Goal: Find specific page/section: Find specific page/section

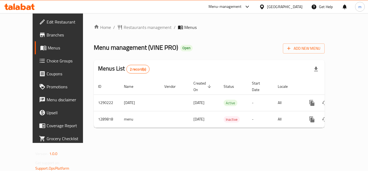
click at [26, 9] on icon at bounding box center [19, 7] width 30 height 6
click at [31, 2] on div at bounding box center [19, 6] width 39 height 11
click at [25, 5] on icon at bounding box center [19, 7] width 30 height 6
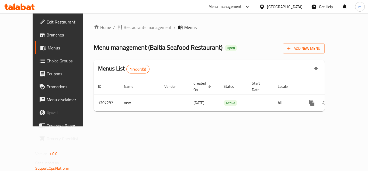
click at [30, 8] on icon at bounding box center [28, 7] width 5 height 5
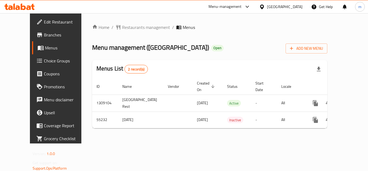
click at [11, 6] on icon at bounding box center [10, 7] width 5 height 5
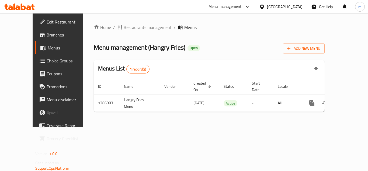
click at [19, 6] on icon at bounding box center [17, 7] width 5 height 5
click at [23, 3] on div at bounding box center [19, 6] width 39 height 11
click at [24, 8] on icon at bounding box center [19, 7] width 30 height 6
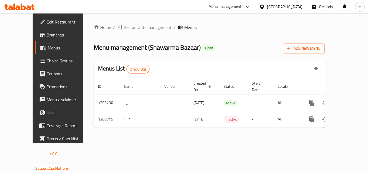
click at [16, 6] on icon at bounding box center [17, 7] width 5 height 5
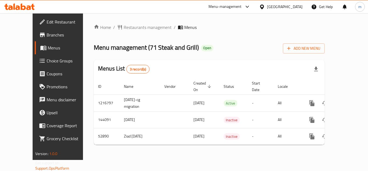
click at [23, 8] on icon at bounding box center [19, 7] width 30 height 6
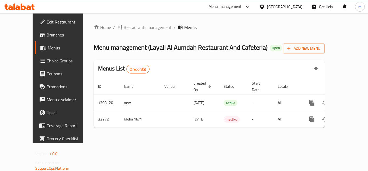
click at [25, 6] on icon at bounding box center [19, 7] width 30 height 6
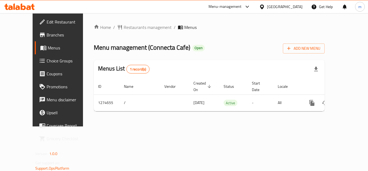
click at [23, 6] on icon at bounding box center [23, 7] width 5 height 6
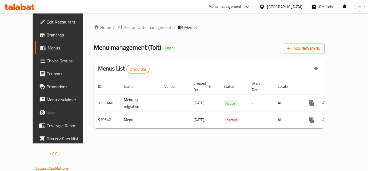
click at [12, 7] on icon at bounding box center [10, 7] width 5 height 5
